Goal: Task Accomplishment & Management: Complete application form

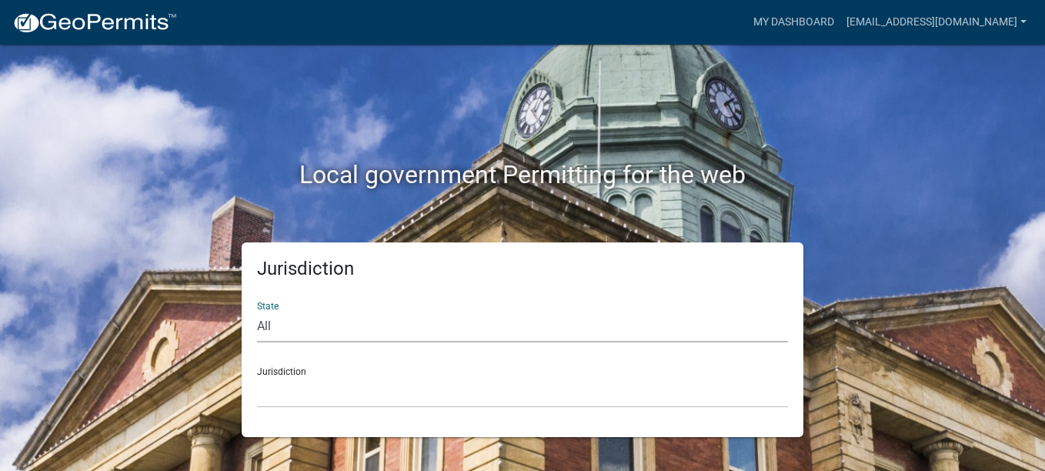
click at [265, 323] on select "All [US_STATE] [US_STATE] [US_STATE] [US_STATE] [US_STATE] [US_STATE] [US_STATE…" at bounding box center [522, 327] width 531 height 32
select select "[US_STATE]"
click at [257, 311] on select "All [US_STATE] [US_STATE] [US_STATE] [US_STATE] [US_STATE] [US_STATE] [US_STATE…" at bounding box center [522, 327] width 531 height 32
click at [291, 370] on div "Jurisdiction [GEOGRAPHIC_DATA], [US_STATE][PERSON_NAME][GEOGRAPHIC_DATA], [US_S…" at bounding box center [522, 381] width 531 height 53
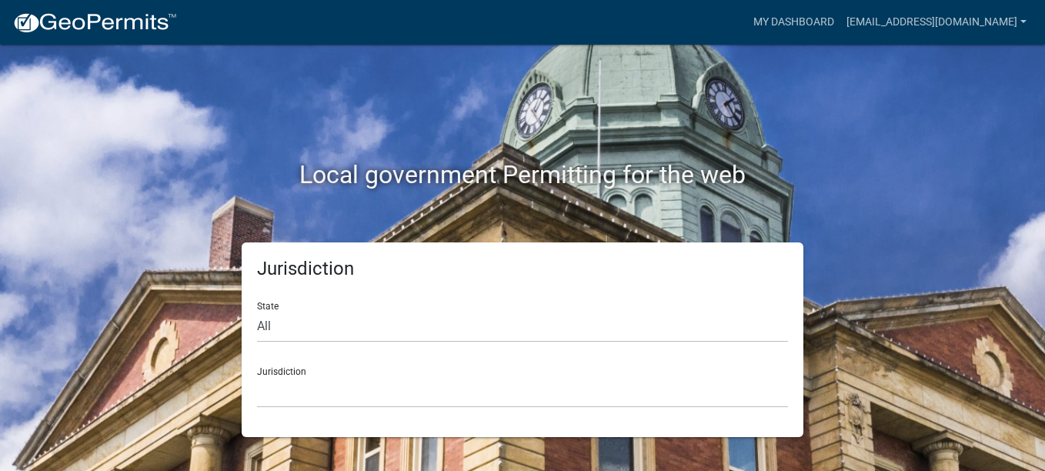
click at [272, 367] on div "Jurisdiction [GEOGRAPHIC_DATA], [US_STATE][PERSON_NAME][GEOGRAPHIC_DATA], [US_S…" at bounding box center [522, 381] width 531 height 53
click at [287, 396] on select "[GEOGRAPHIC_DATA], [US_STATE][PERSON_NAME][GEOGRAPHIC_DATA], [US_STATE][PERSON_…" at bounding box center [522, 392] width 531 height 32
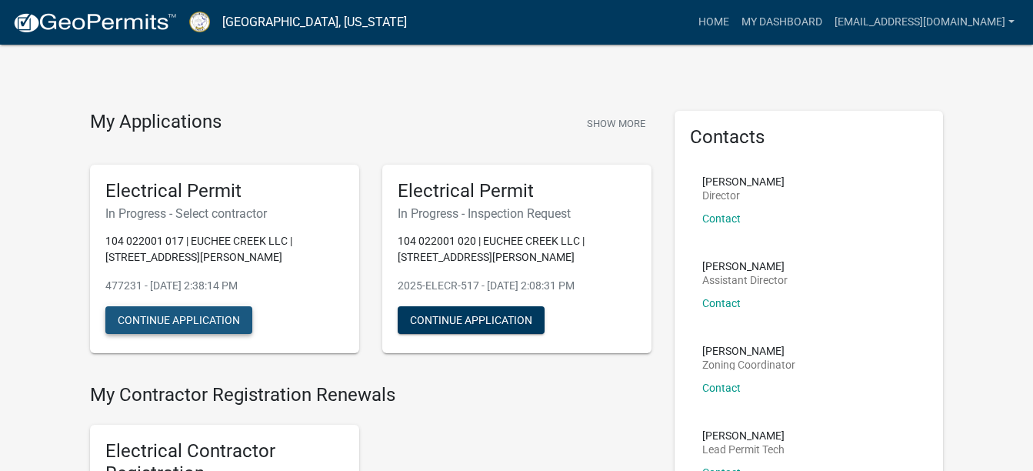
click at [215, 320] on button "Continue Application" at bounding box center [178, 320] width 147 height 28
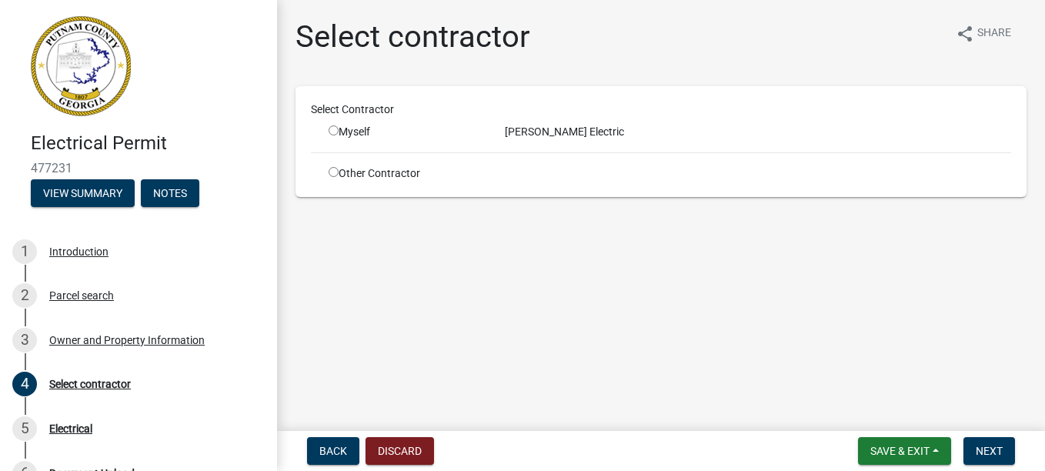
click at [333, 127] on input "radio" at bounding box center [333, 130] width 10 height 10
radio input "true"
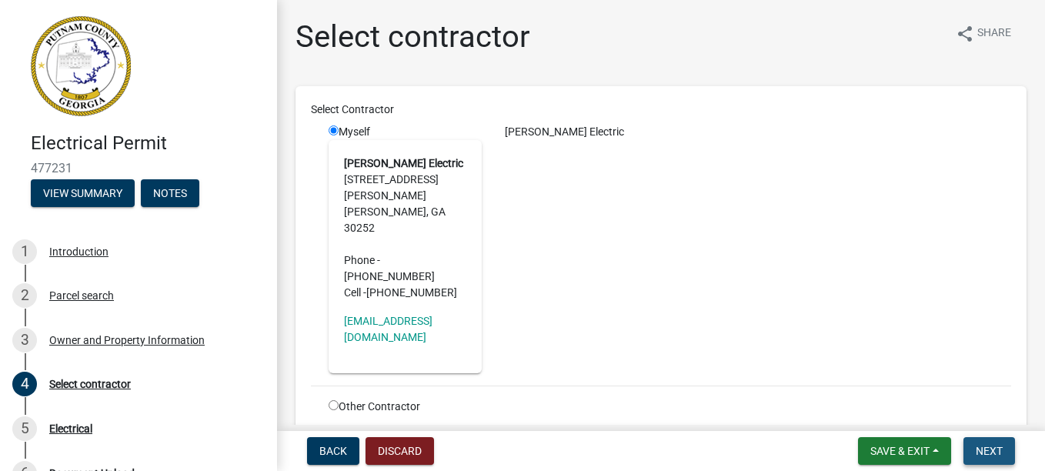
click at [982, 442] on button "Next" at bounding box center [989, 451] width 52 height 28
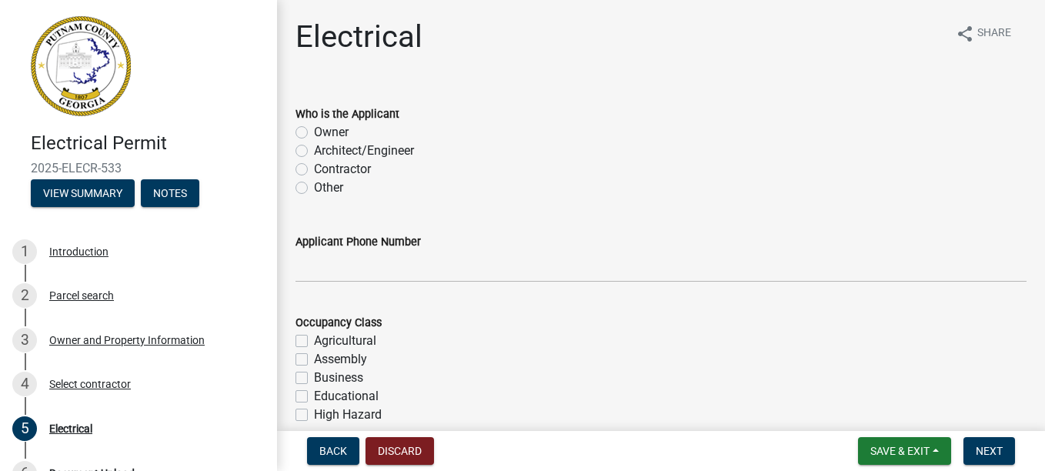
click at [314, 166] on label "Contractor" at bounding box center [342, 169] width 57 height 18
click at [314, 166] on input "Contractor" at bounding box center [319, 165] width 10 height 10
radio input "true"
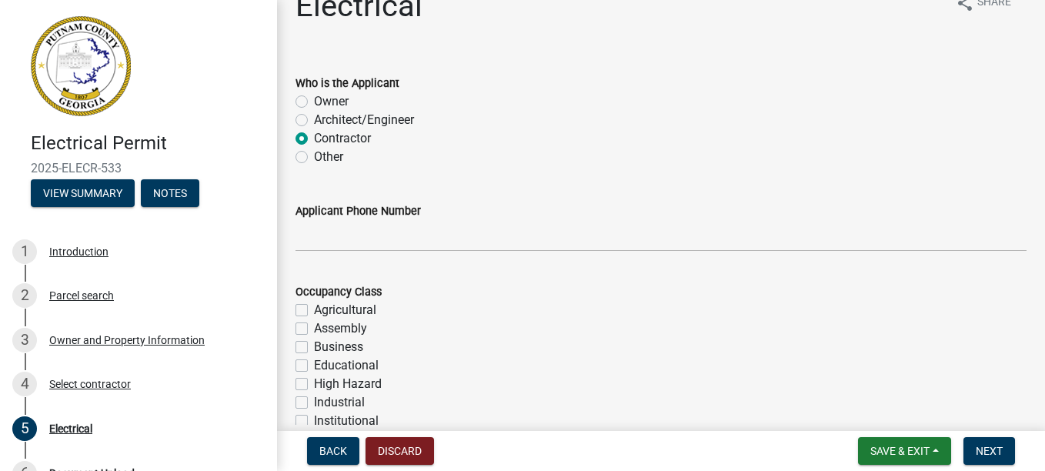
scroll to position [134, 0]
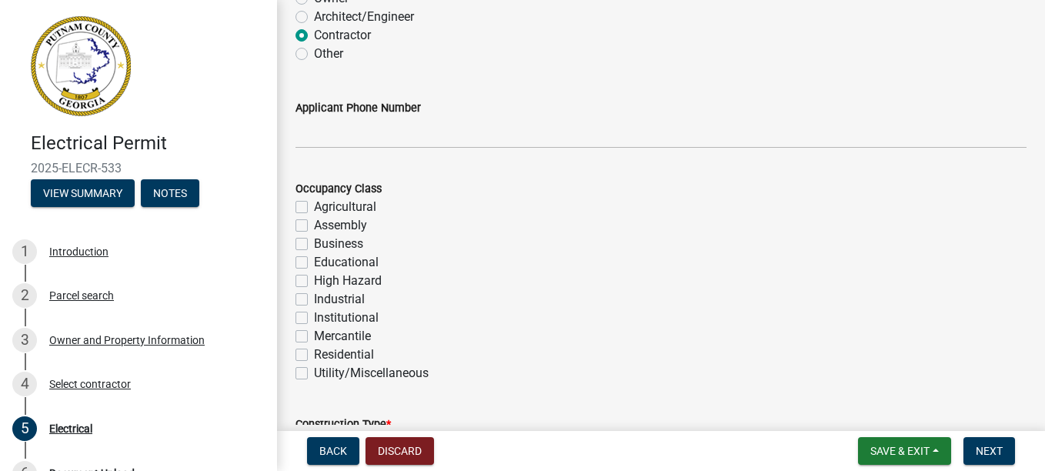
click at [314, 353] on label "Residential" at bounding box center [344, 354] width 60 height 18
click at [314, 353] on input "Residential" at bounding box center [319, 350] width 10 height 10
checkbox input "true"
checkbox input "false"
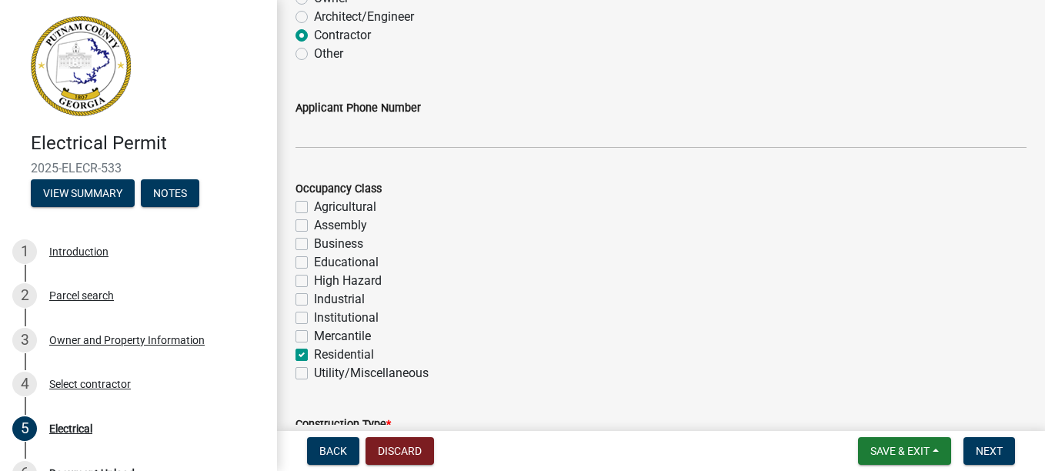
checkbox input "false"
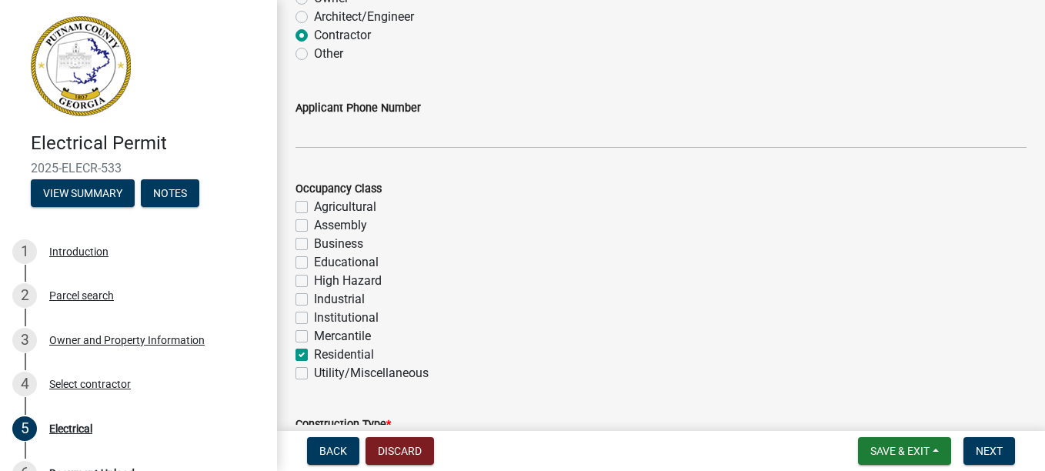
checkbox input "false"
checkbox input "true"
checkbox input "false"
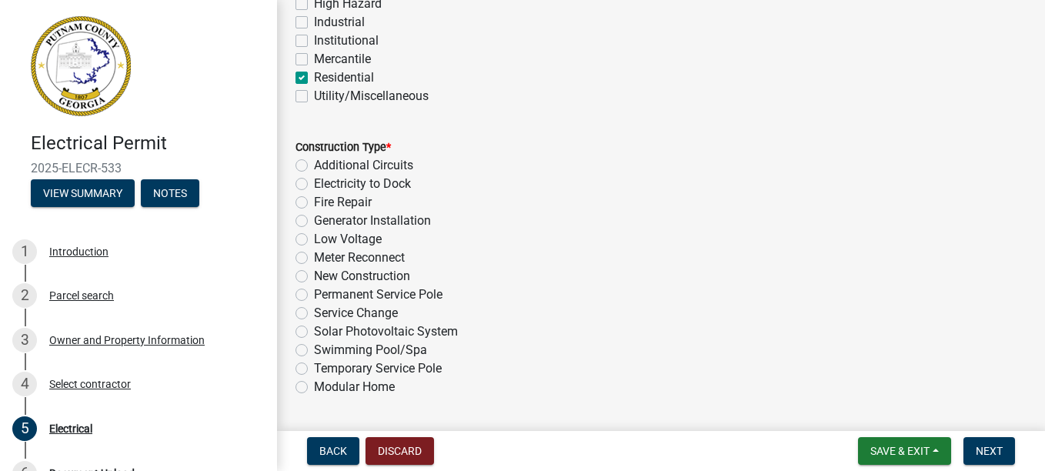
scroll to position [442, 0]
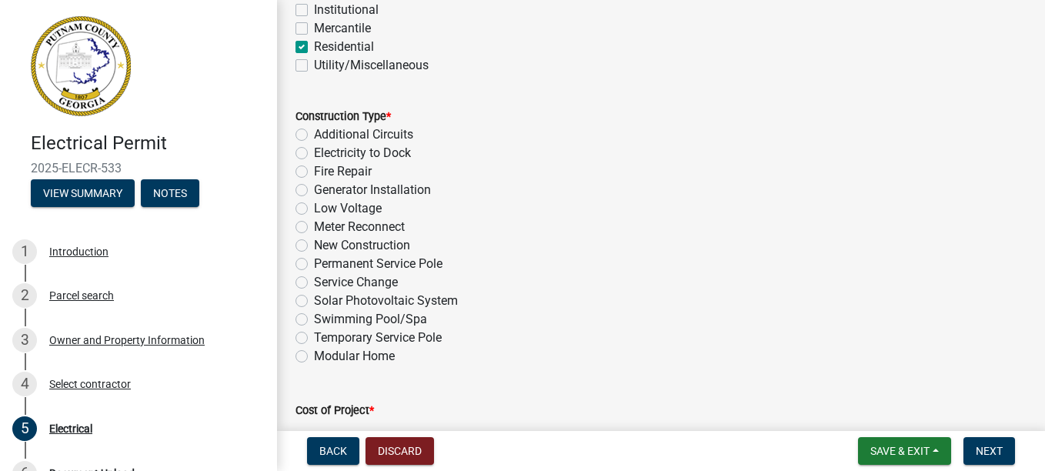
click at [314, 334] on label "Temporary Service Pole" at bounding box center [378, 337] width 128 height 18
click at [314, 334] on input "Temporary Service Pole" at bounding box center [319, 333] width 10 height 10
radio input "true"
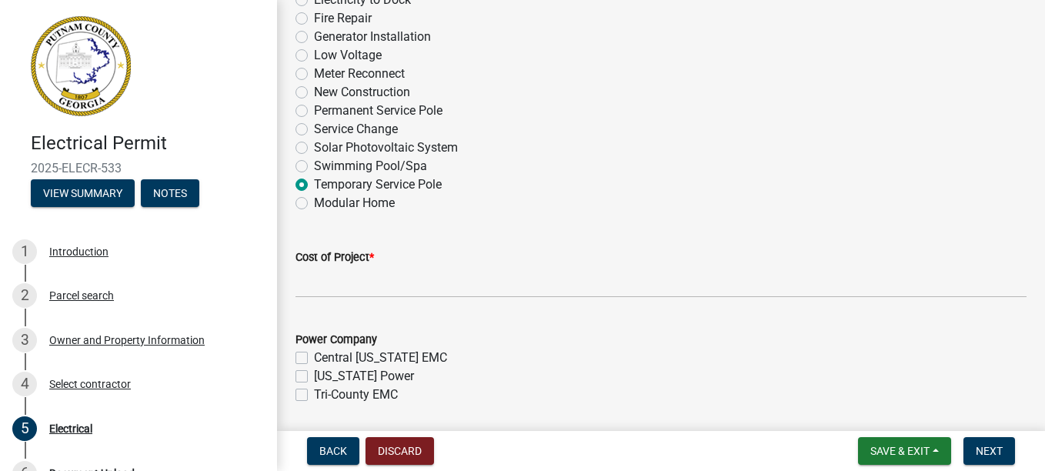
scroll to position [646, 0]
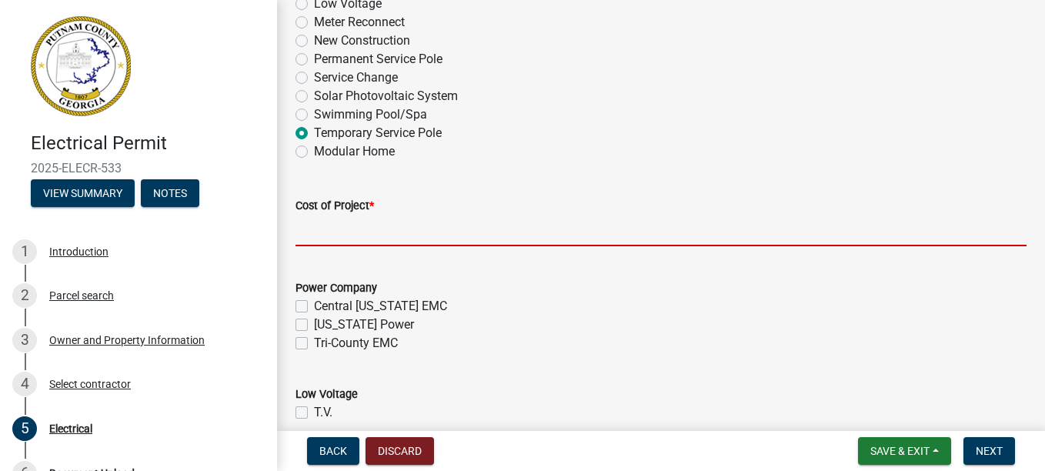
click at [318, 222] on input "text" at bounding box center [660, 231] width 731 height 32
type input "10000"
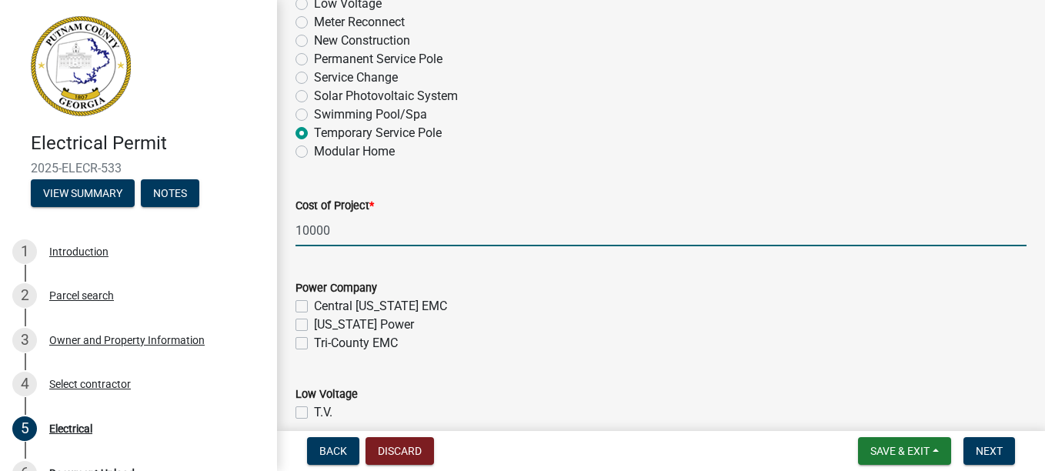
type input "200"
type input "1"
type input "10000"
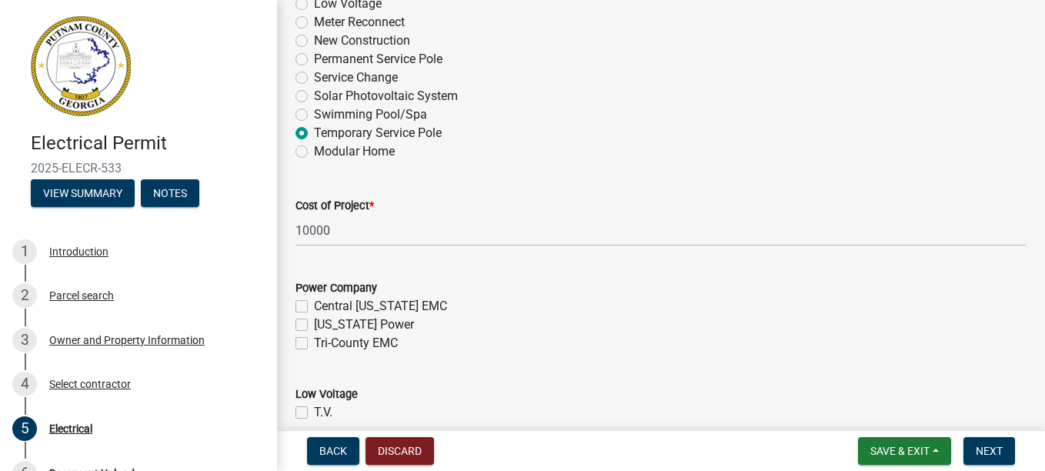
click at [314, 344] on label "Tri-County EMC" at bounding box center [356, 343] width 84 height 18
click at [314, 344] on input "Tri-County EMC" at bounding box center [319, 339] width 10 height 10
checkbox input "true"
checkbox input "false"
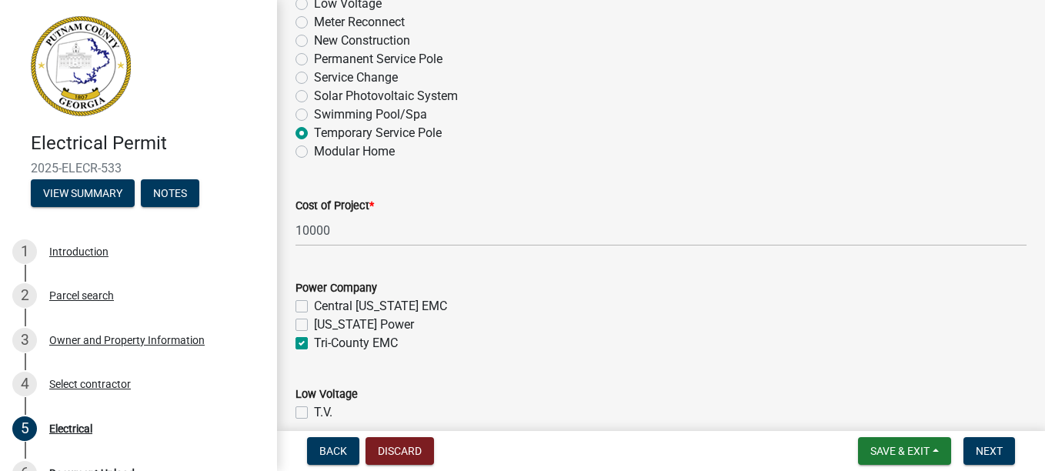
checkbox input "true"
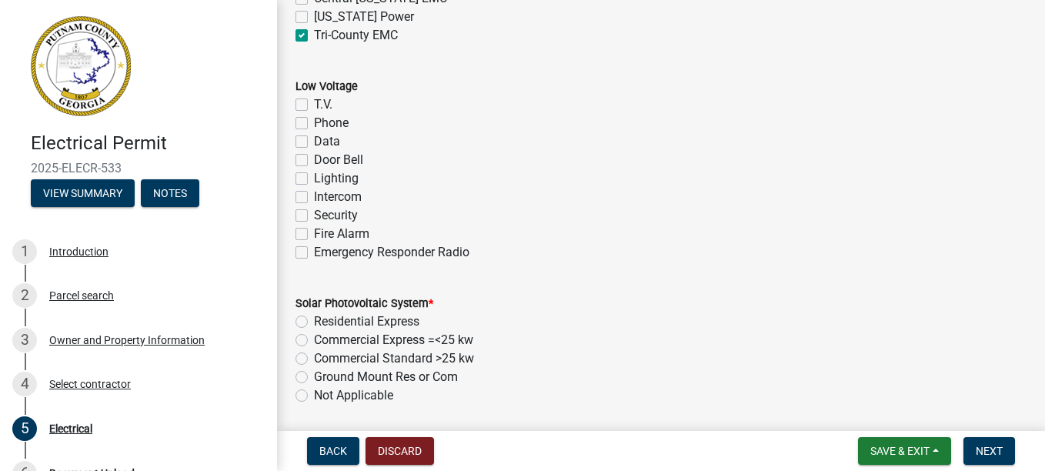
scroll to position [985, 0]
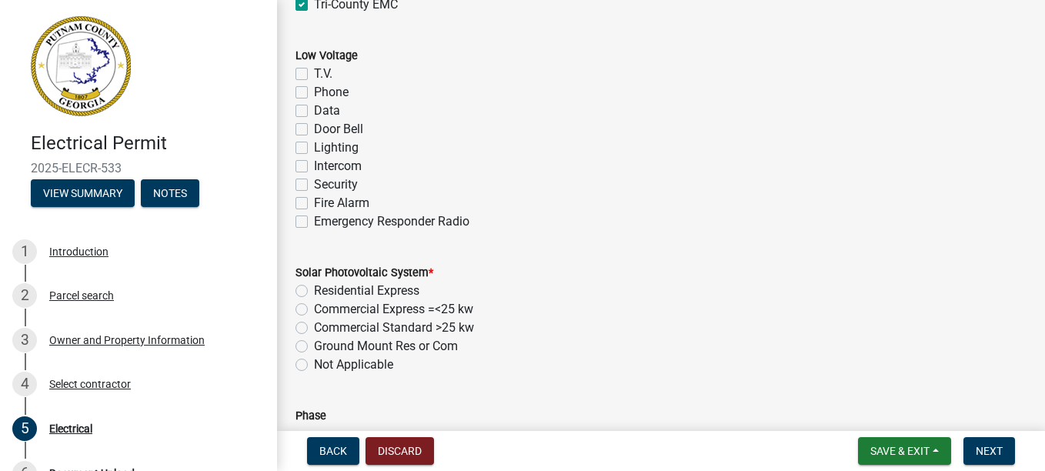
click at [314, 363] on label "Not Applicable" at bounding box center [353, 364] width 79 height 18
click at [314, 363] on input "Not Applicable" at bounding box center [319, 360] width 10 height 10
radio input "true"
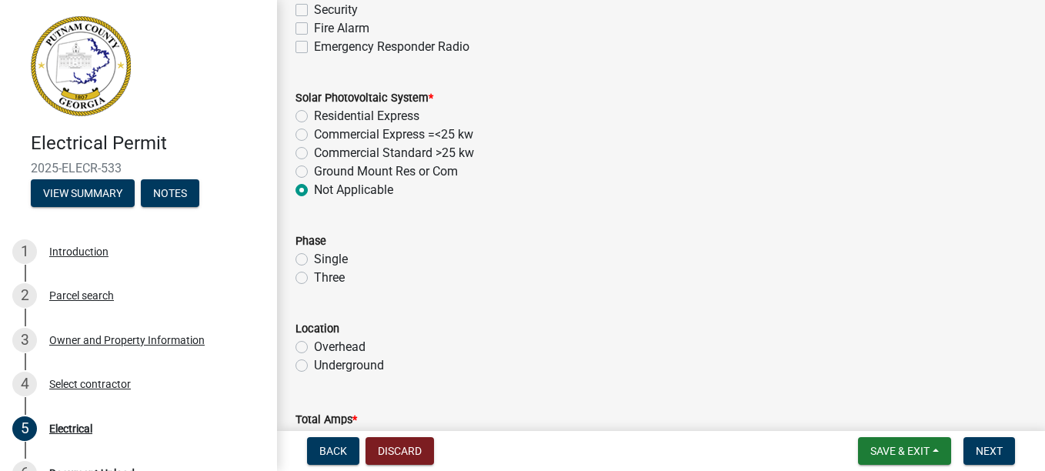
scroll to position [1180, 0]
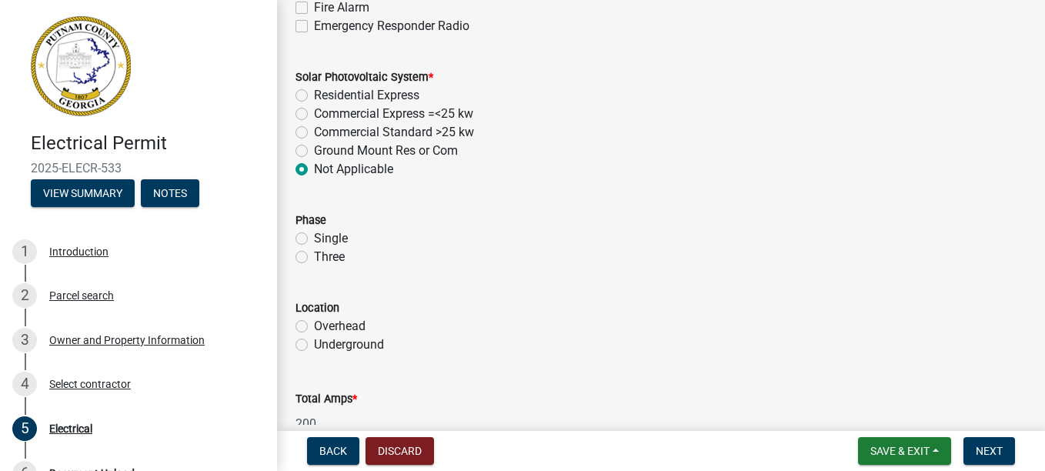
click at [314, 236] on label "Single" at bounding box center [331, 238] width 34 height 18
click at [314, 236] on input "Single" at bounding box center [319, 234] width 10 height 10
radio input "true"
click at [314, 345] on label "Underground" at bounding box center [349, 344] width 70 height 18
click at [314, 345] on input "Underground" at bounding box center [319, 340] width 10 height 10
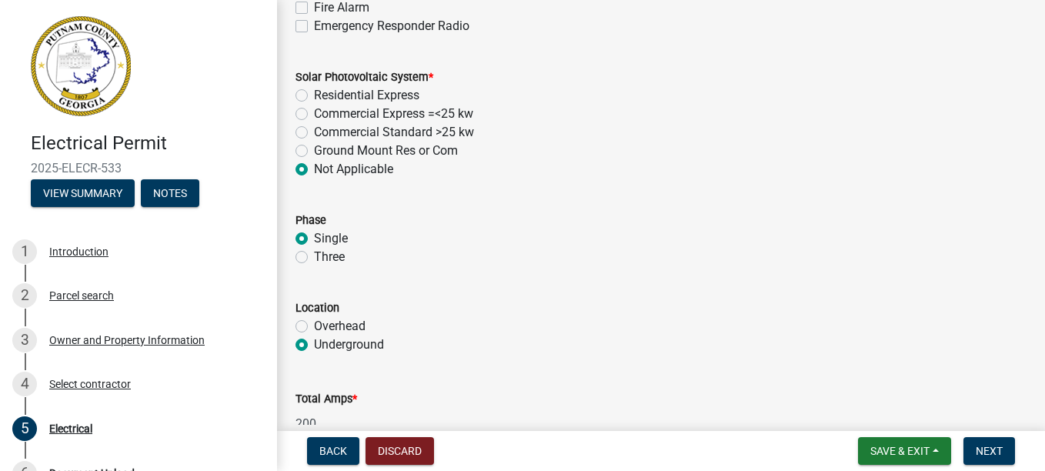
radio input "true"
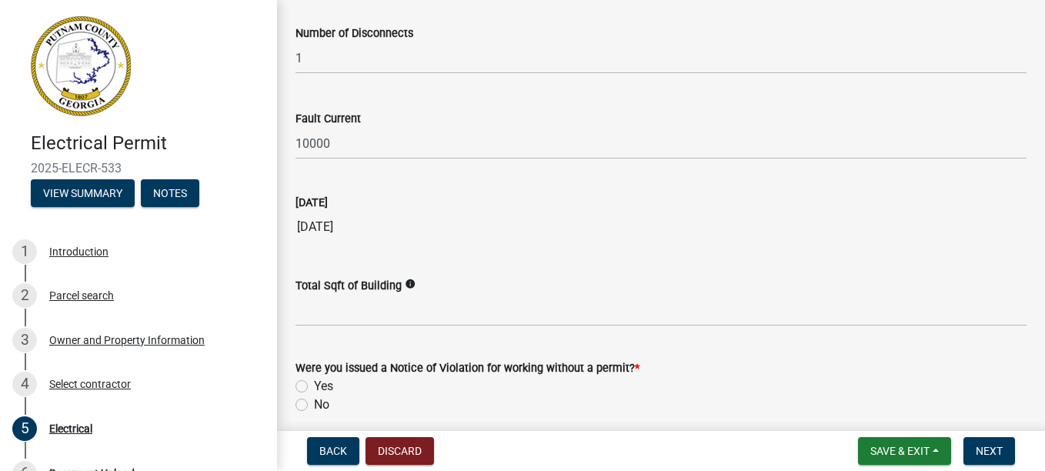
scroll to position [1694, 0]
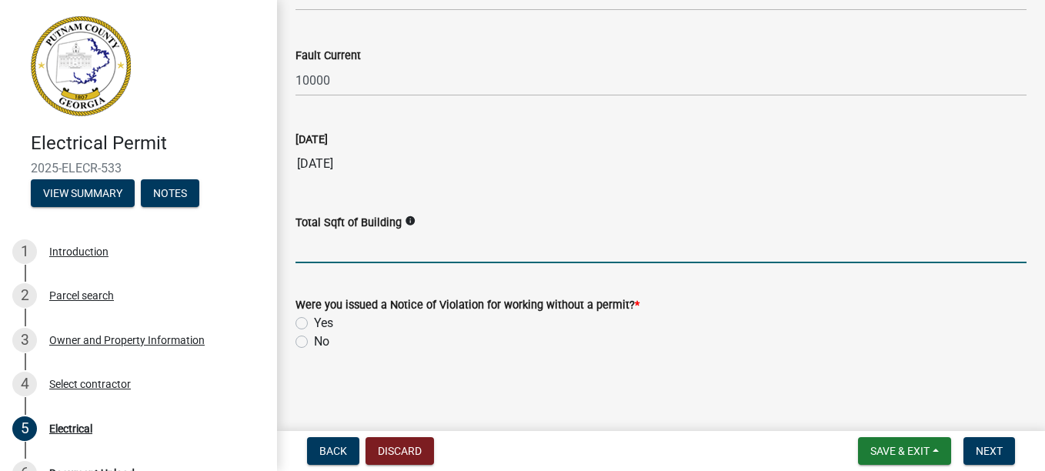
click at [322, 245] on input "text" at bounding box center [660, 248] width 731 height 32
type input "3500"
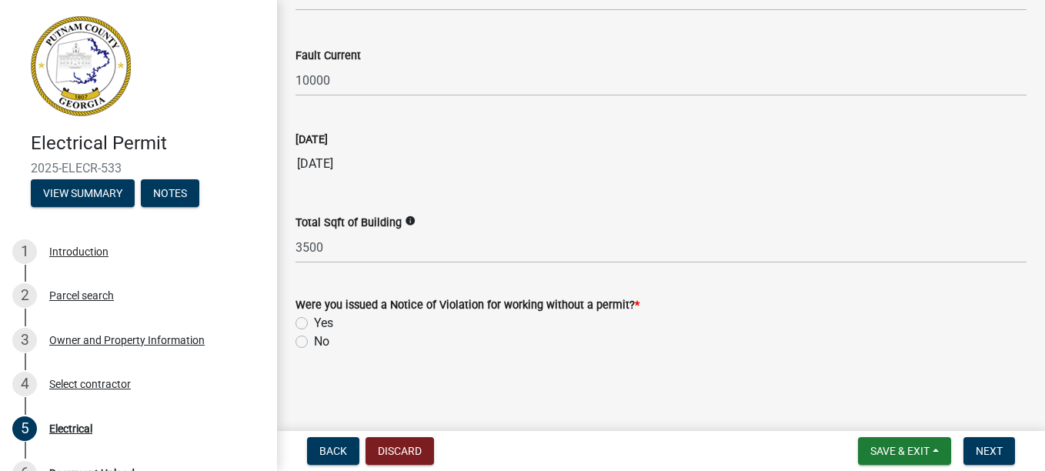
click at [314, 338] on label "No" at bounding box center [321, 341] width 15 height 18
click at [314, 338] on input "No" at bounding box center [319, 337] width 10 height 10
radio input "true"
click at [989, 448] on span "Next" at bounding box center [988, 451] width 27 height 12
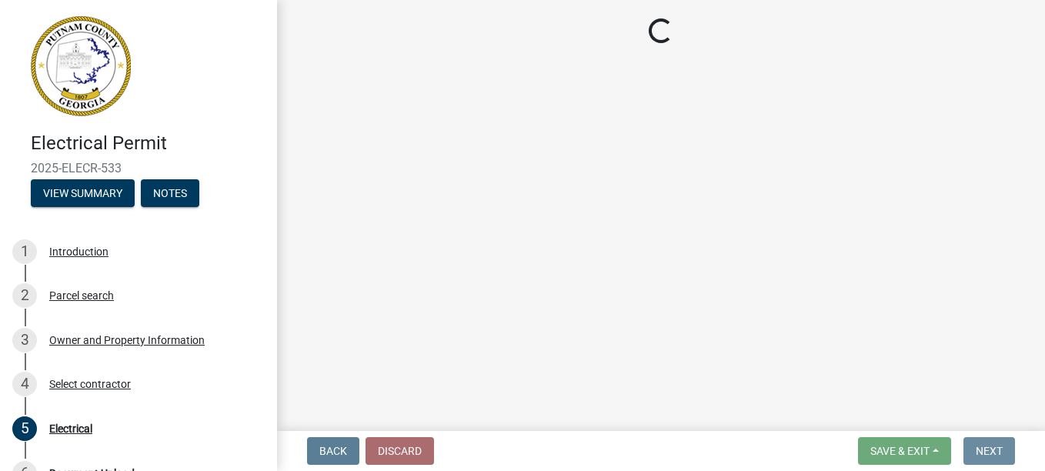
scroll to position [0, 0]
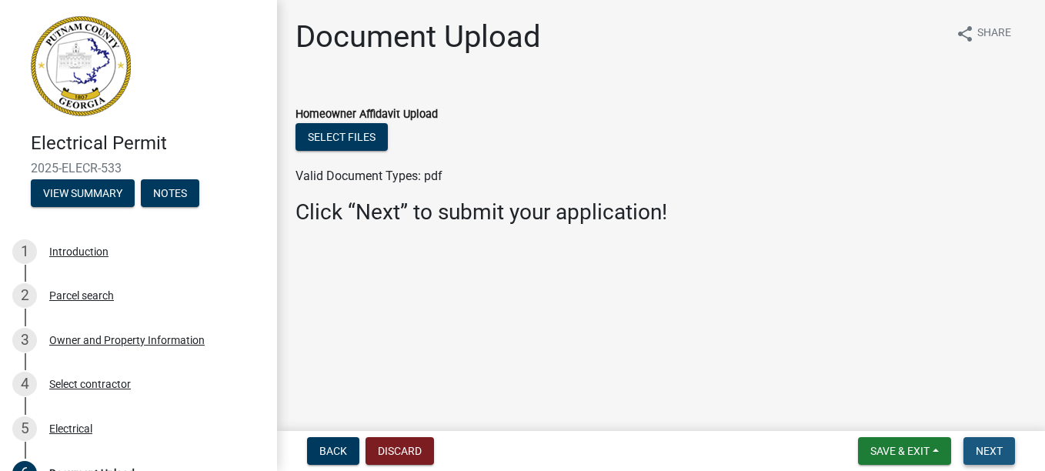
click at [989, 448] on span "Next" at bounding box center [988, 451] width 27 height 12
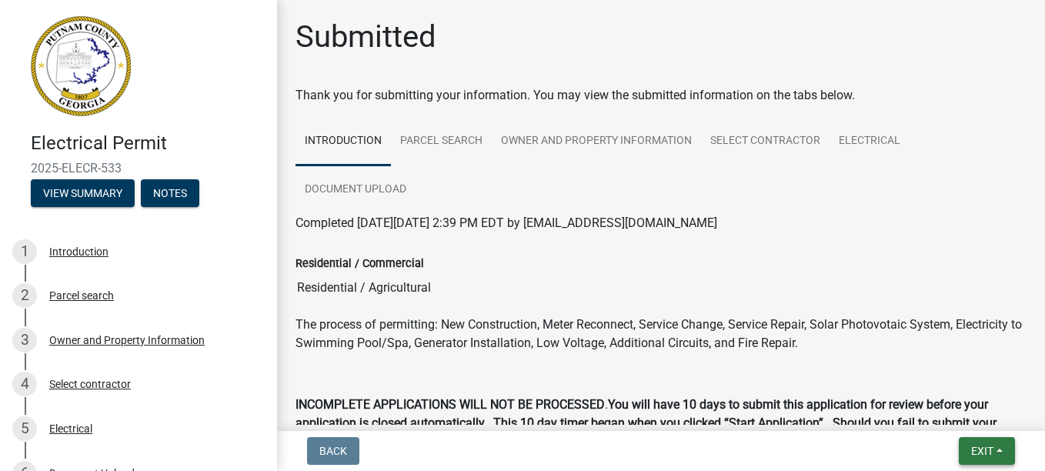
click at [987, 445] on span "Exit" at bounding box center [982, 451] width 22 height 12
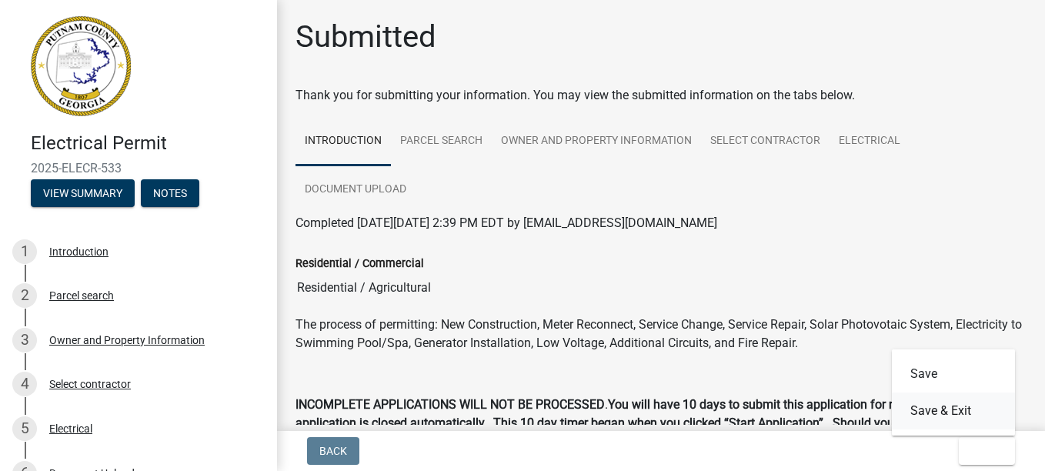
click at [924, 410] on button "Save & Exit" at bounding box center [953, 410] width 123 height 37
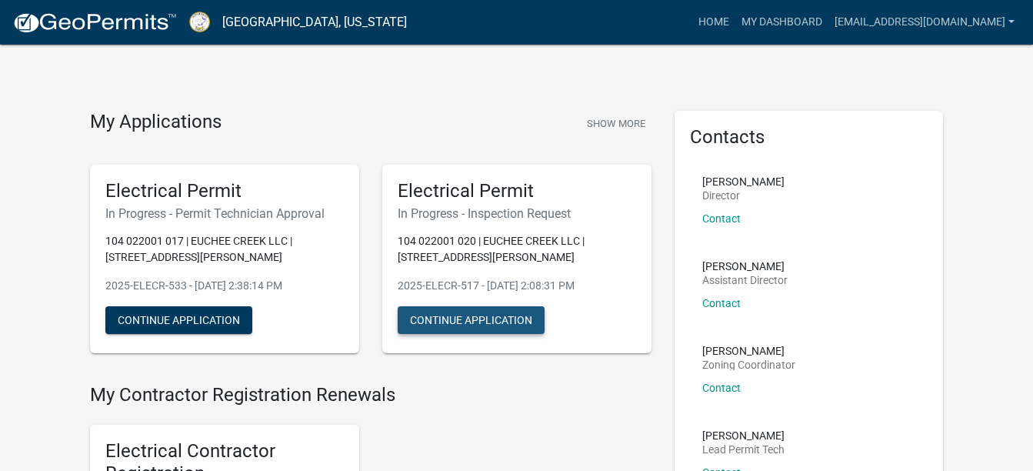
click at [486, 318] on button "Continue Application" at bounding box center [471, 320] width 147 height 28
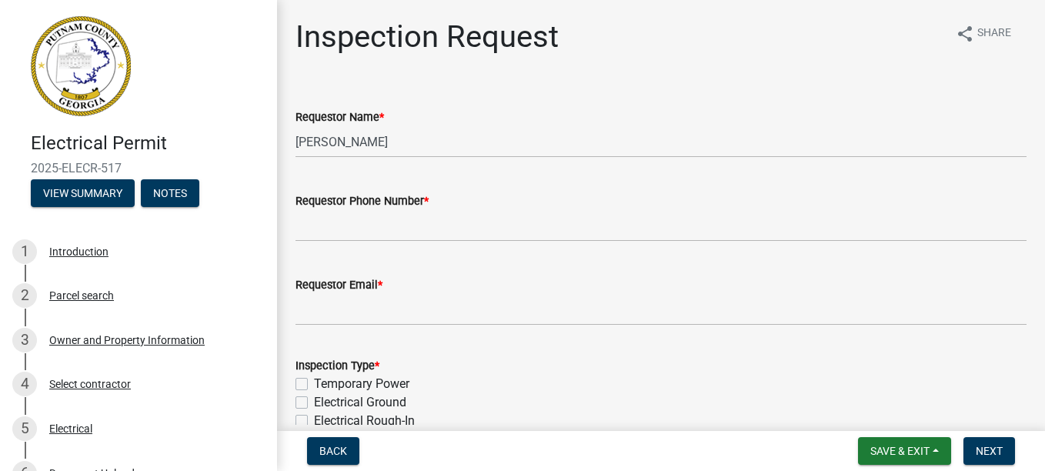
click at [386, 209] on div "Requestor Phone Number *" at bounding box center [660, 201] width 731 height 18
click at [394, 196] on label "Requestor Phone Number *" at bounding box center [361, 201] width 133 height 11
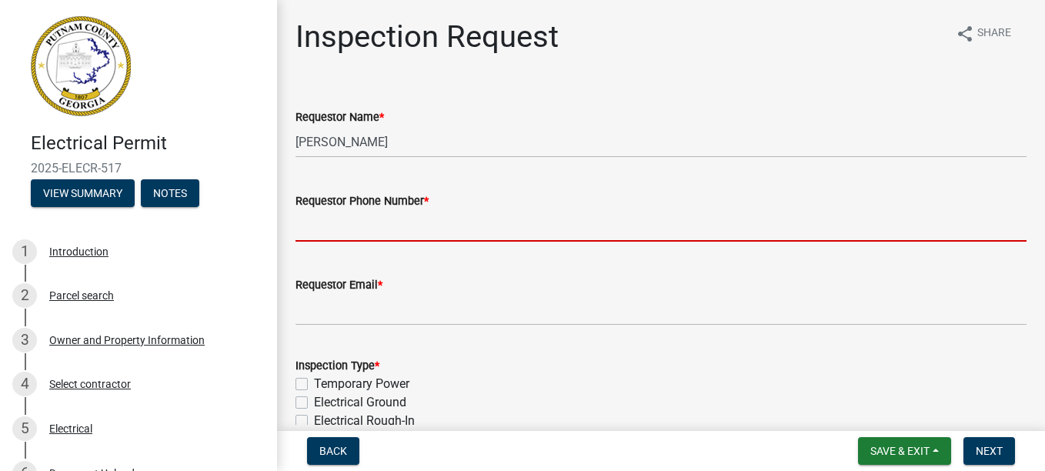
click at [394, 210] on input "Requestor Phone Number *" at bounding box center [660, 226] width 731 height 32
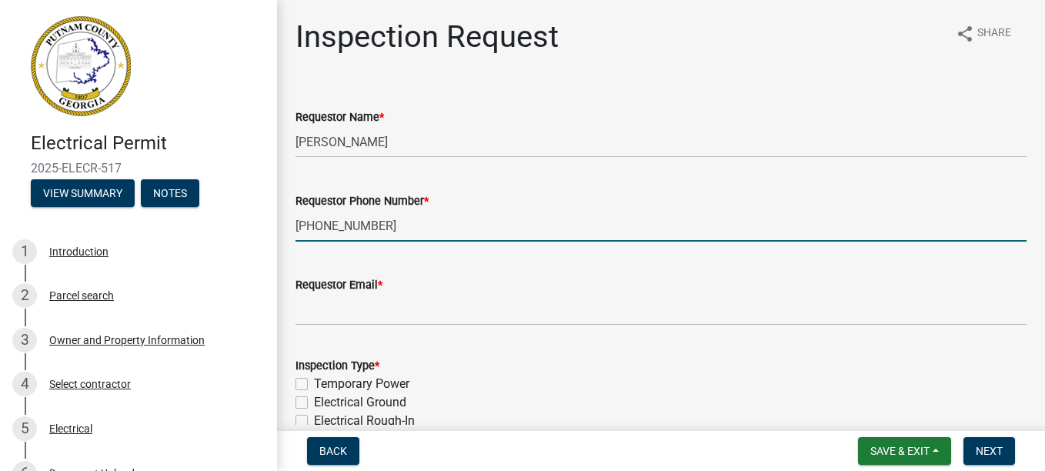
type input "[PHONE_NUMBER]"
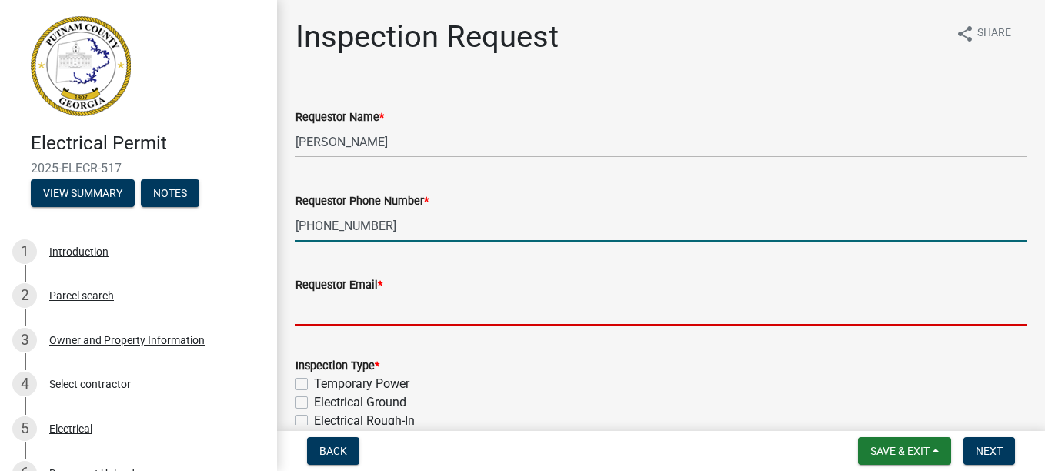
click at [327, 297] on input "Requestor Email *" at bounding box center [660, 310] width 731 height 32
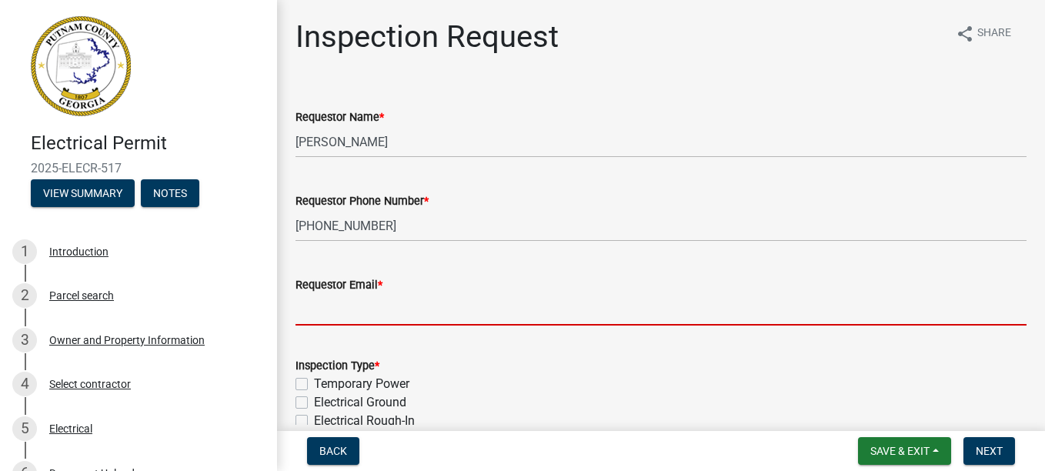
type input "[EMAIL_ADDRESS][DOMAIN_NAME]"
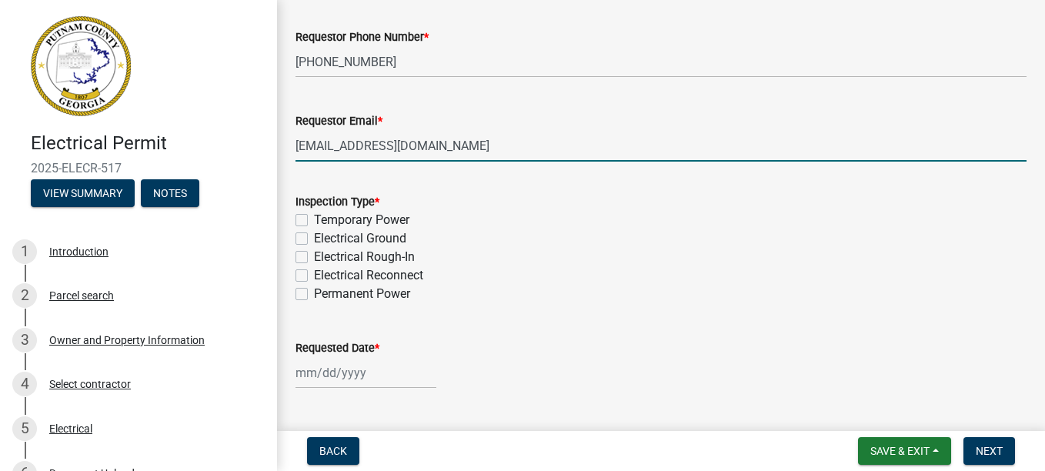
scroll to position [225, 0]
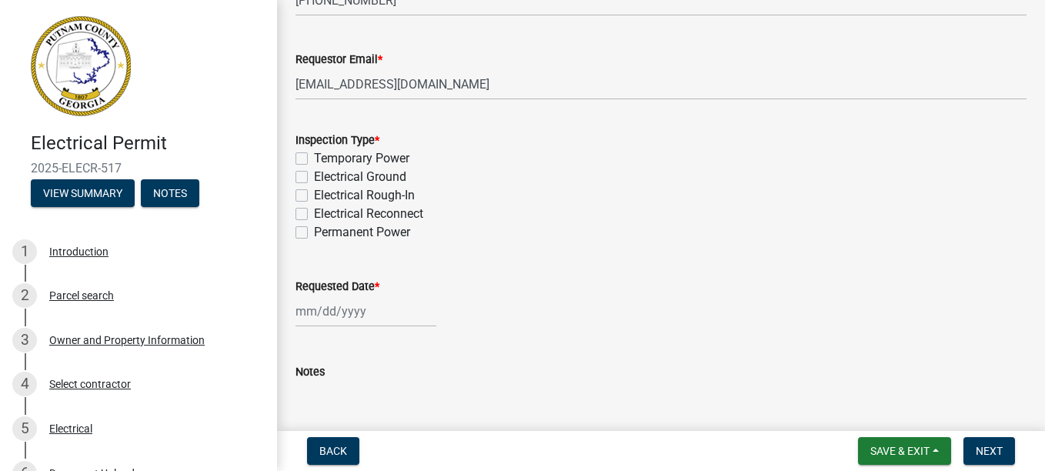
click at [314, 155] on label "Temporary Power" at bounding box center [361, 158] width 95 height 18
click at [314, 155] on input "Temporary Power" at bounding box center [319, 154] width 10 height 10
checkbox input "true"
checkbox input "false"
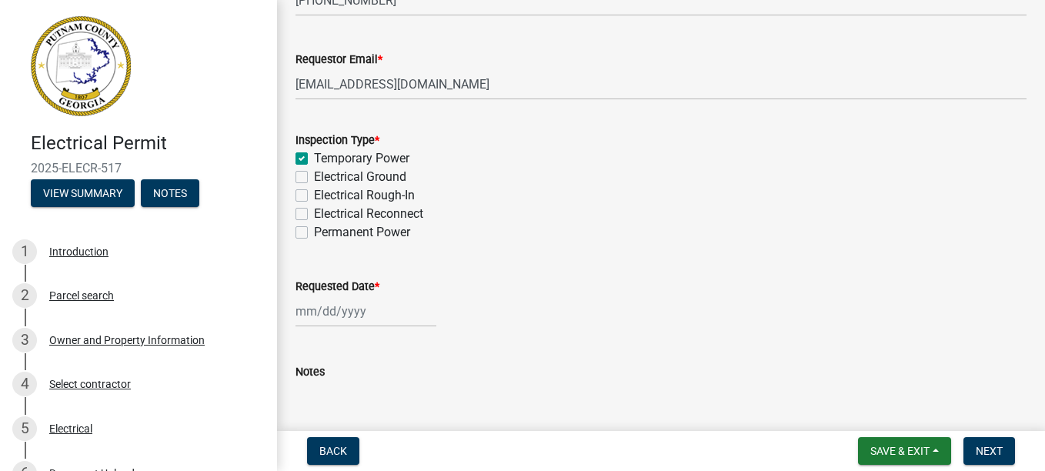
checkbox input "false"
click at [361, 303] on div at bounding box center [365, 311] width 141 height 32
select select "9"
select select "2025"
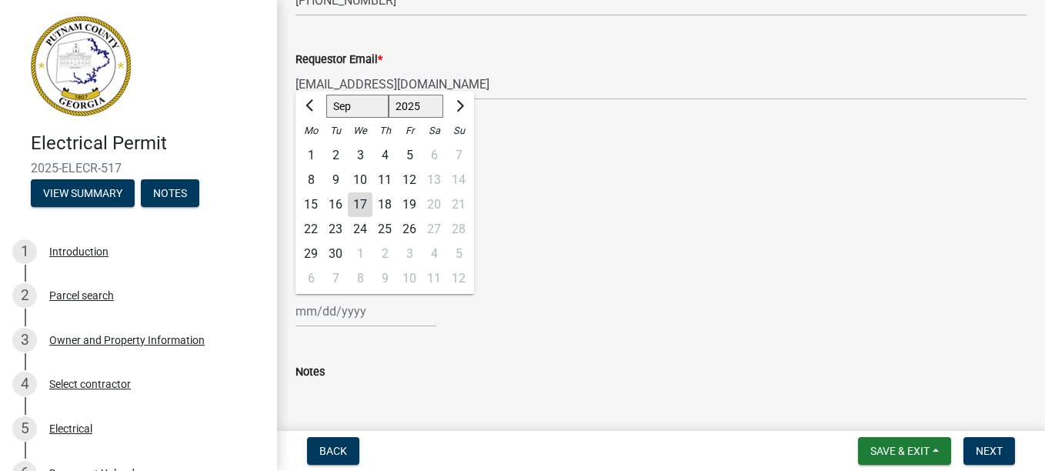
click at [361, 204] on div "17" at bounding box center [360, 204] width 25 height 25
type input "[DATE]"
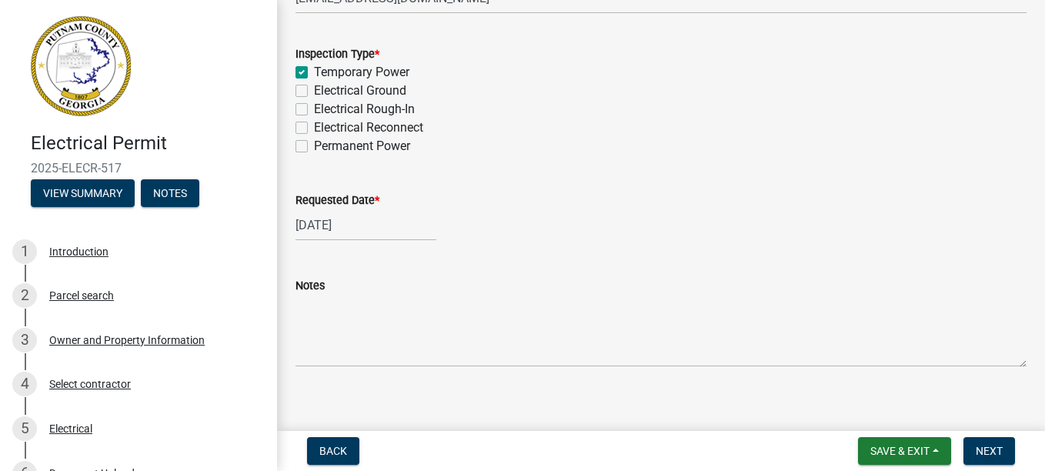
scroll to position [326, 0]
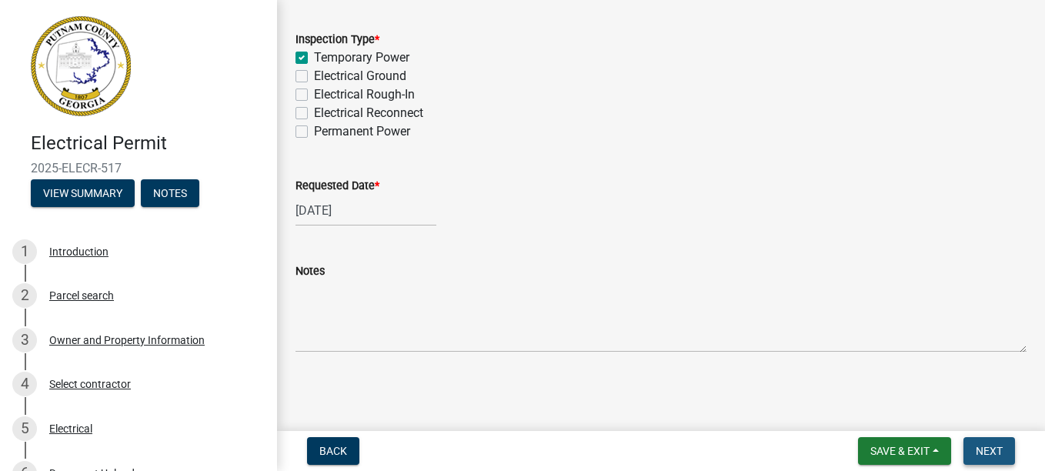
click at [987, 445] on span "Next" at bounding box center [988, 451] width 27 height 12
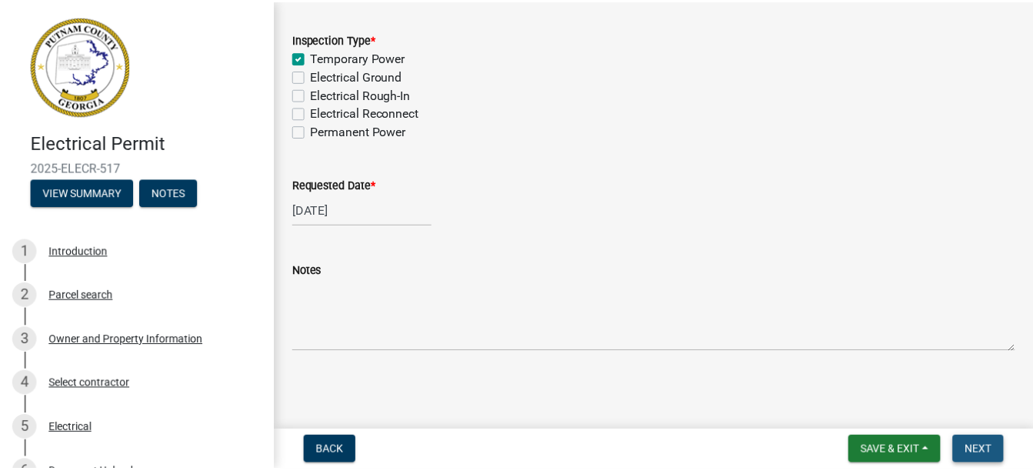
scroll to position [0, 0]
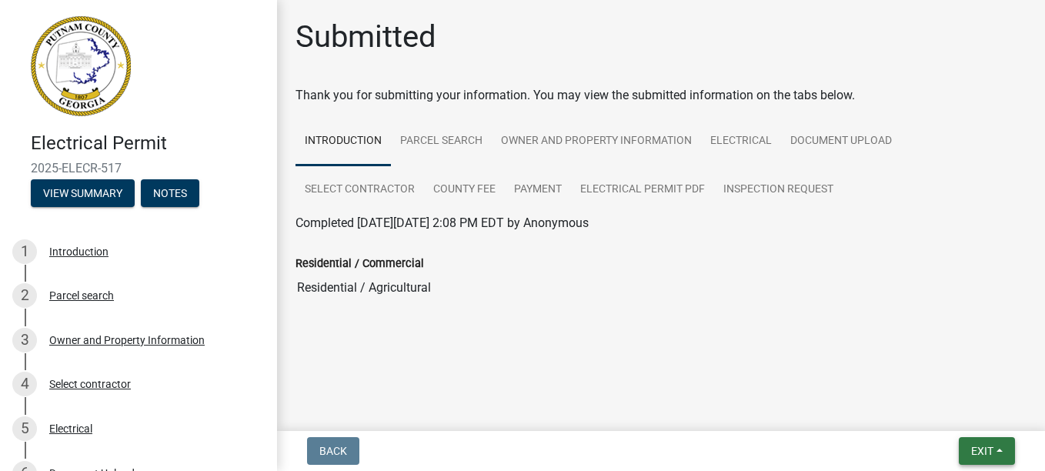
click at [963, 448] on button "Exit" at bounding box center [986, 451] width 56 height 28
click at [939, 408] on button "Save & Exit" at bounding box center [953, 410] width 123 height 37
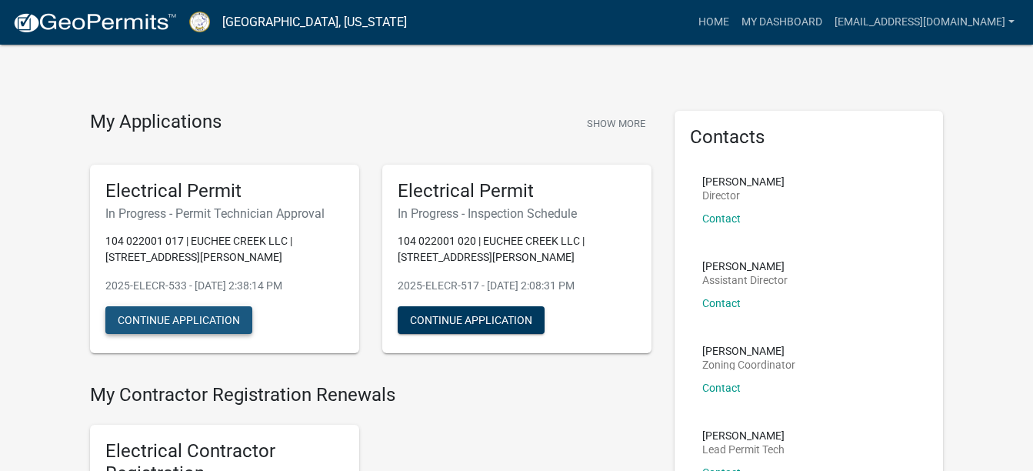
click at [226, 320] on button "Continue Application" at bounding box center [178, 320] width 147 height 28
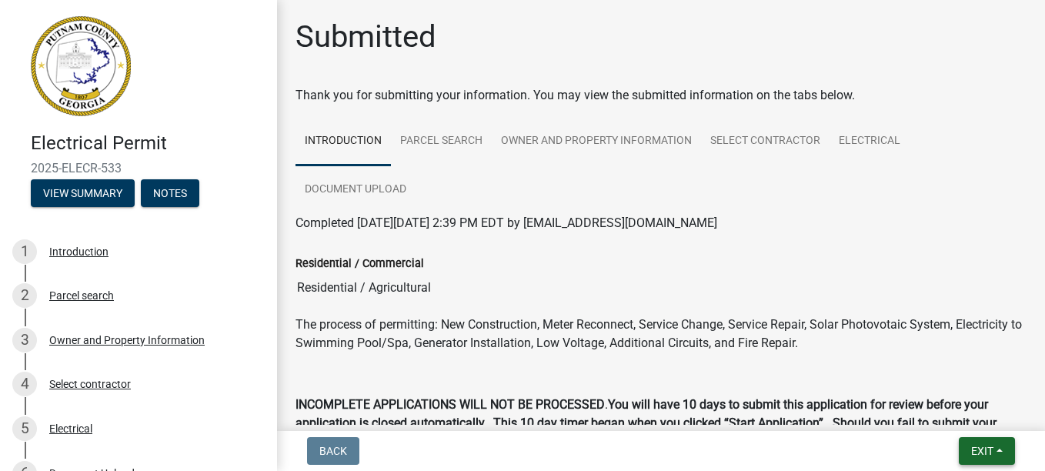
click at [974, 445] on span "Exit" at bounding box center [982, 451] width 22 height 12
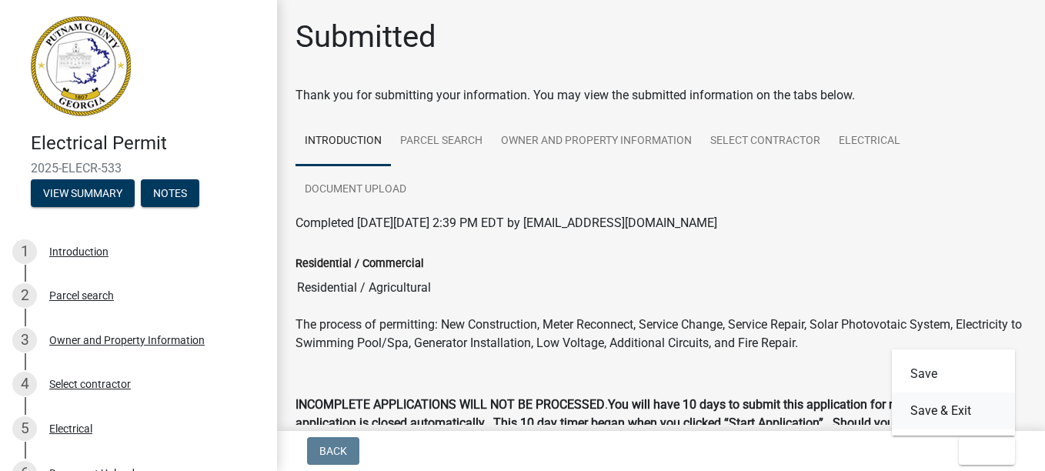
click at [928, 398] on button "Save & Exit" at bounding box center [953, 410] width 123 height 37
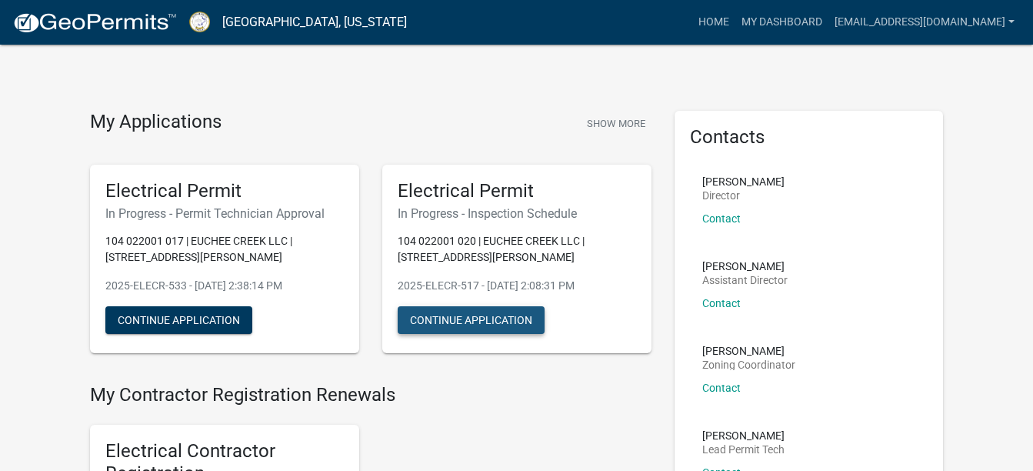
click at [515, 318] on button "Continue Application" at bounding box center [471, 320] width 147 height 28
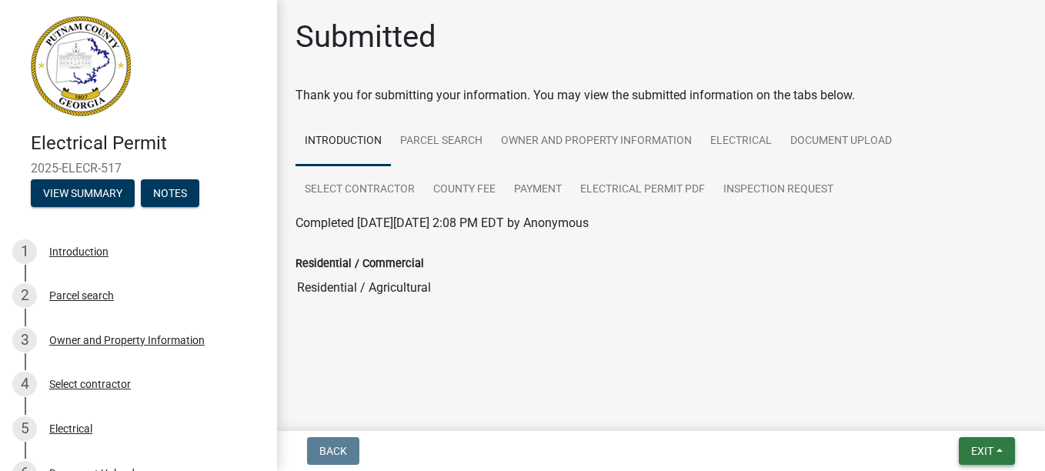
click at [995, 445] on button "Exit" at bounding box center [986, 451] width 56 height 28
click at [942, 411] on button "Save & Exit" at bounding box center [953, 410] width 123 height 37
